Goal: Book appointment/travel/reservation

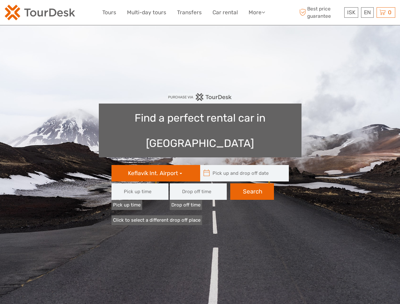
type input "08:00"
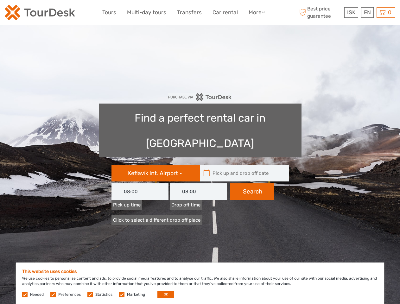
click at [257, 12] on link "More" at bounding box center [257, 12] width 16 height 9
click at [264, 12] on icon at bounding box center [263, 12] width 3 height 5
click at [351, 12] on span "ISK" at bounding box center [352, 12] width 8 height 6
click at [367, 12] on div "EN English Español Deutsch" at bounding box center [367, 12] width 13 height 10
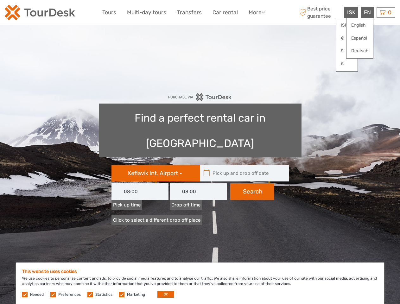
click at [386, 12] on div "0 Items Total 0 ISK Checkout The shopping cart is empty." at bounding box center [386, 12] width 19 height 10
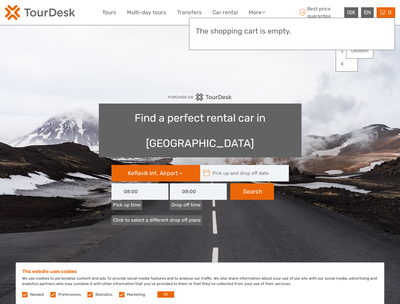
click at [207, 168] on icon at bounding box center [207, 173] width 7 height 10
click at [243, 165] on input "text" at bounding box center [243, 173] width 86 height 16
type input "[DATE]"
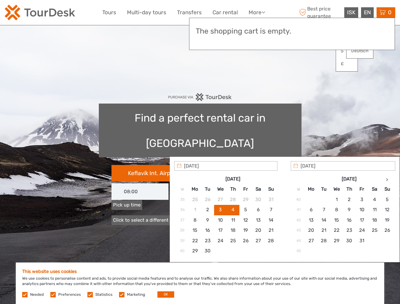
click at [252, 166] on input "[DATE]" at bounding box center [225, 166] width 103 height 10
click at [163, 295] on button "OK" at bounding box center [166, 295] width 17 height 6
type input "[DATE] - [DATE]"
